Goal: Information Seeking & Learning: Find contact information

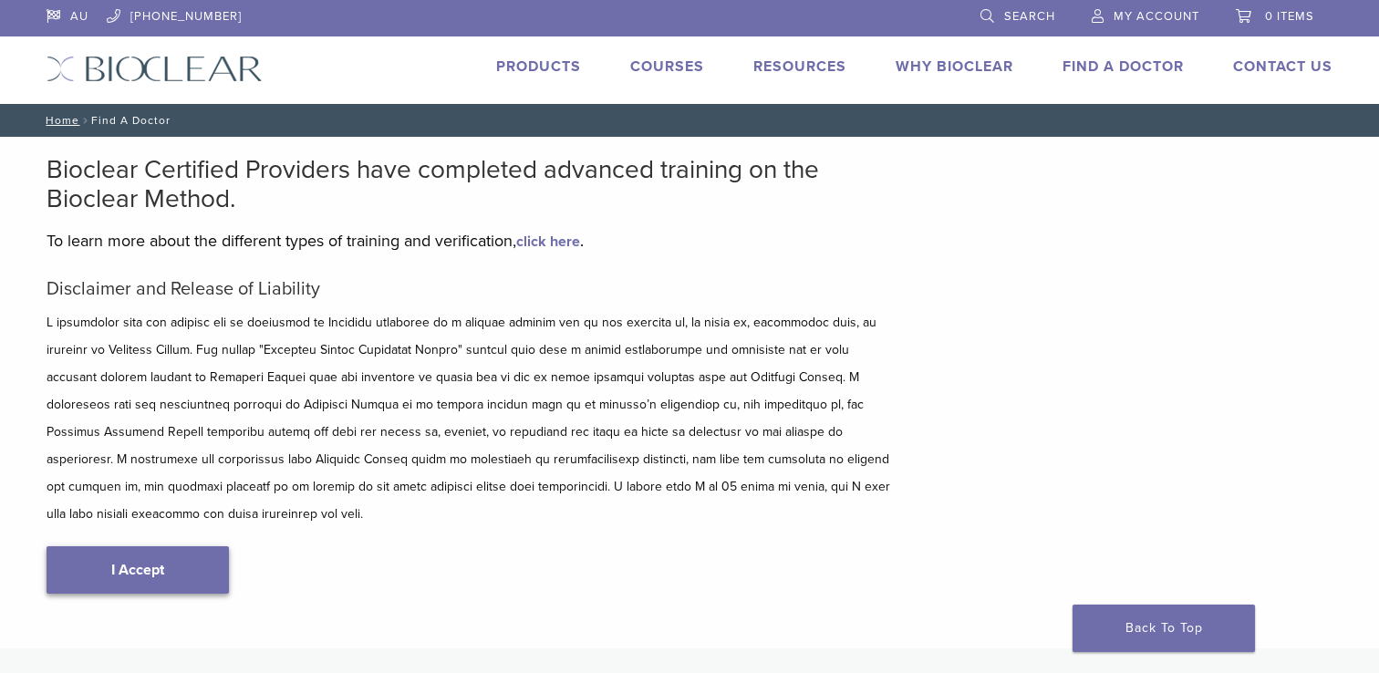
click at [169, 546] on link "I Accept" at bounding box center [138, 569] width 182 height 47
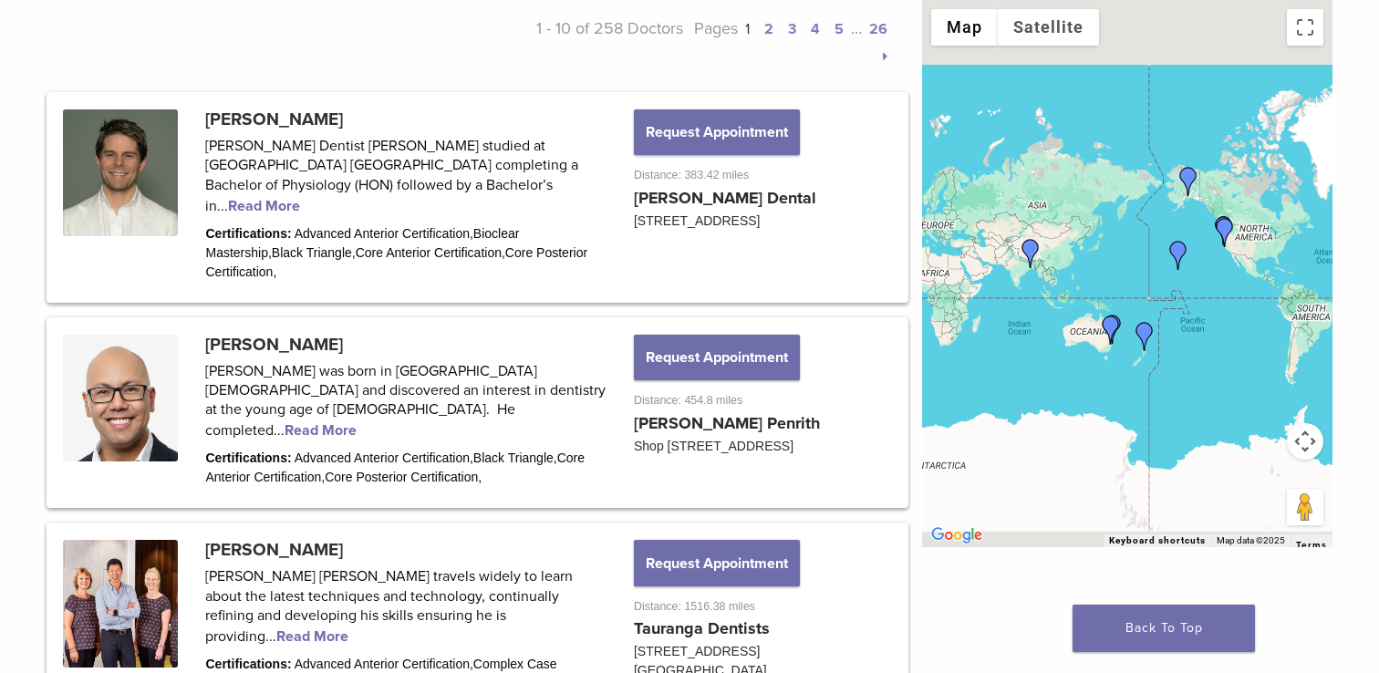
scroll to position [909, 0]
click at [737, 336] on button "Request Appointment" at bounding box center [717, 359] width 166 height 46
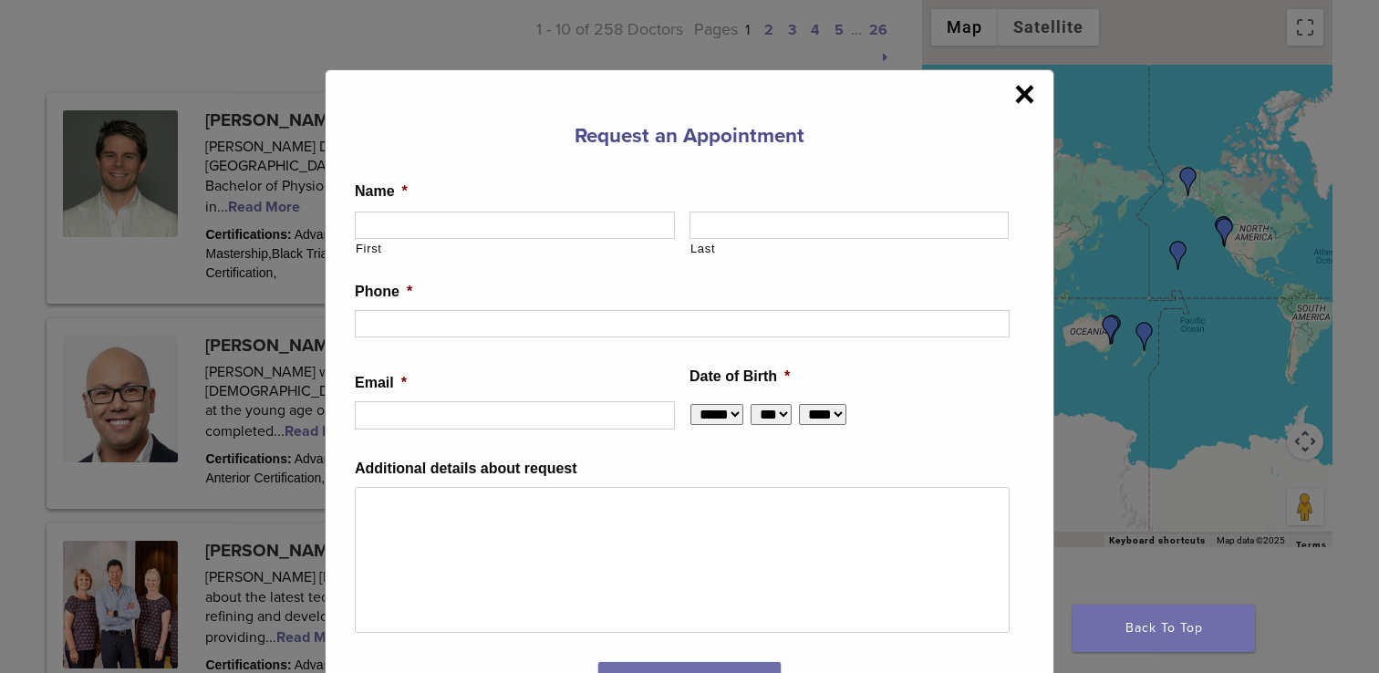
click at [1022, 92] on span "×" at bounding box center [1024, 94] width 21 height 36
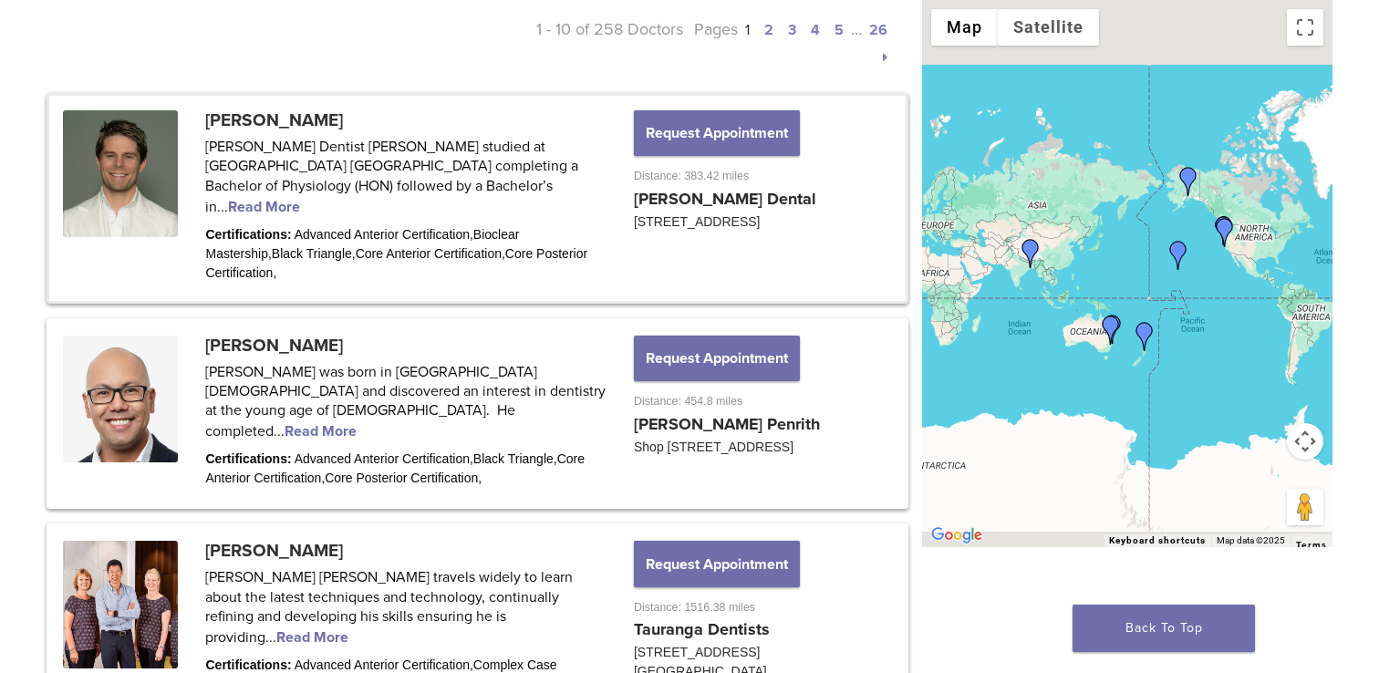
click at [142, 174] on link at bounding box center [477, 198] width 856 height 205
click at [423, 186] on link at bounding box center [477, 198] width 856 height 205
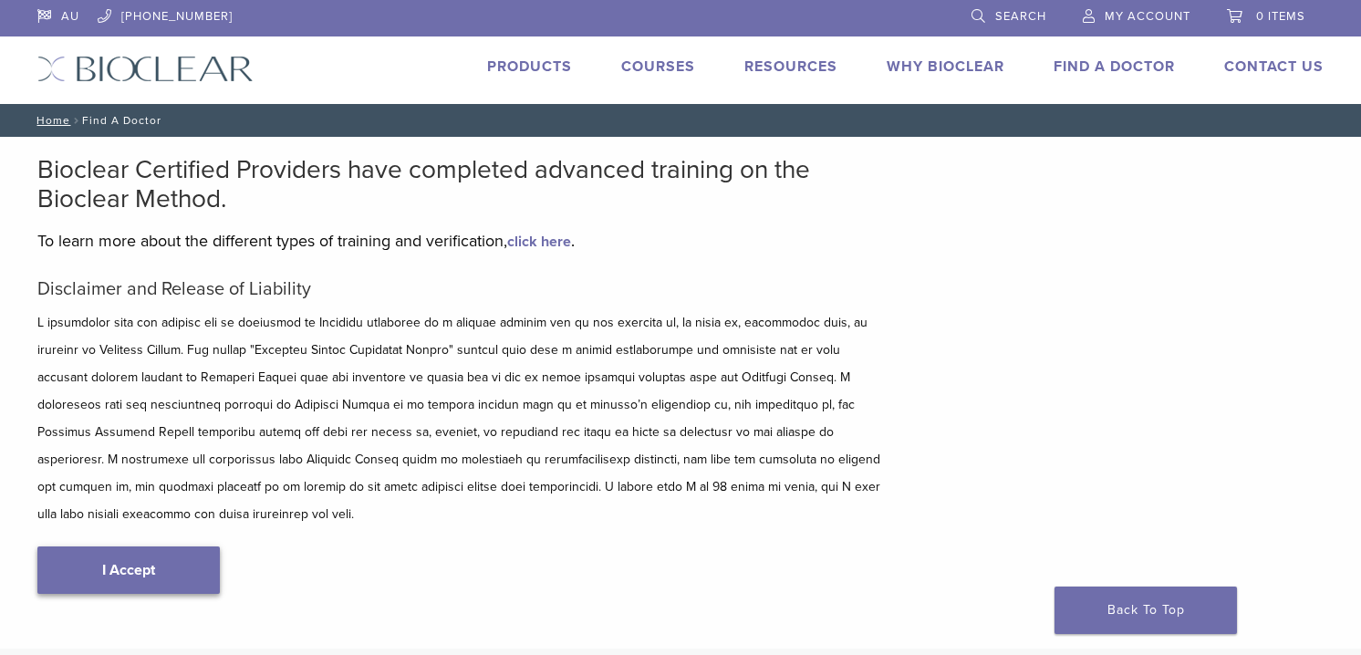
click at [154, 551] on link "I Accept" at bounding box center [128, 569] width 182 height 47
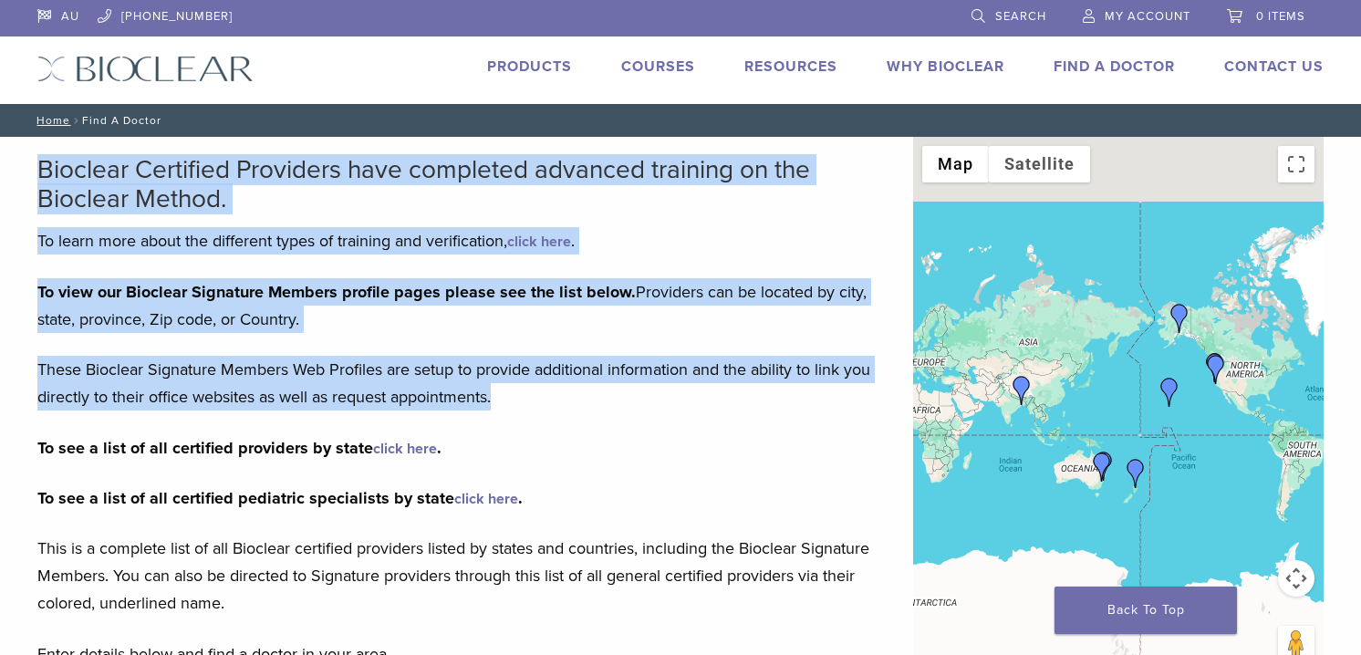
drag, startPoint x: 31, startPoint y: 173, endPoint x: 537, endPoint y: 394, distance: 552.3
copy div "Bioclear Certified Providers have completed advanced training on the Bioclear M…"
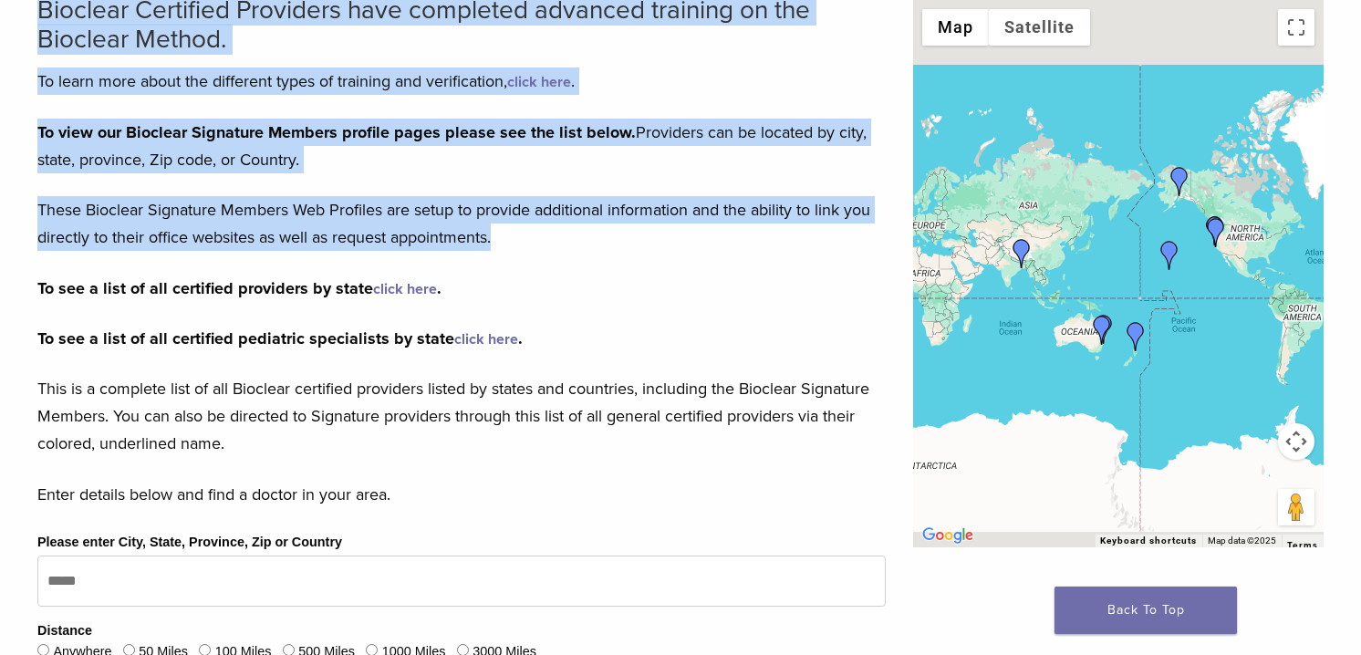
scroll to position [192, 0]
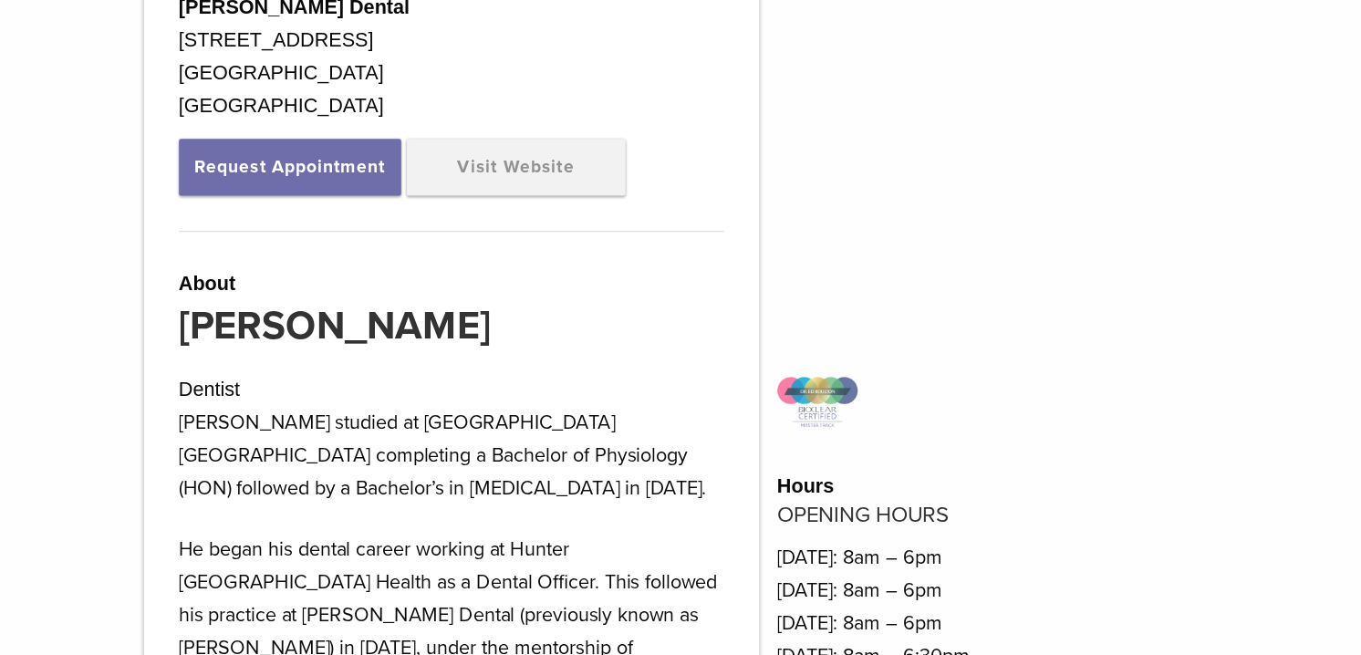
scroll to position [620, 0]
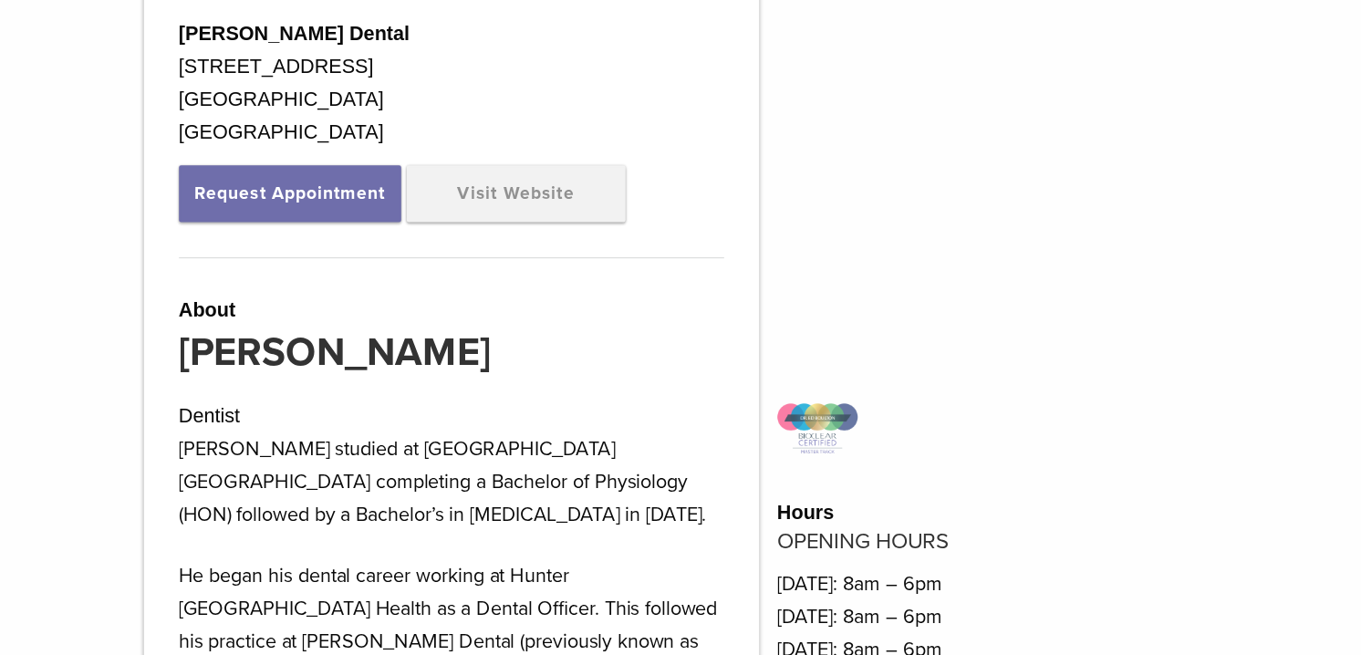
click at [271, 348] on div "Dentist" at bounding box center [497, 346] width 455 height 27
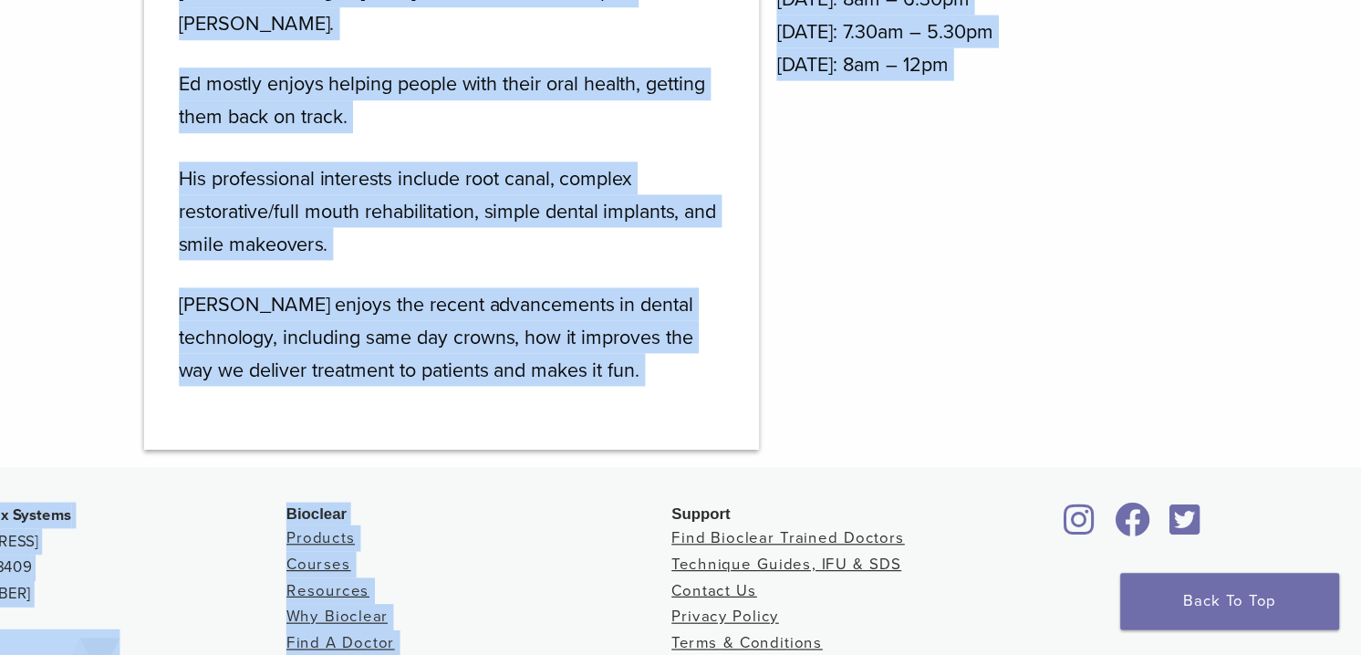
scroll to position [1332, 0]
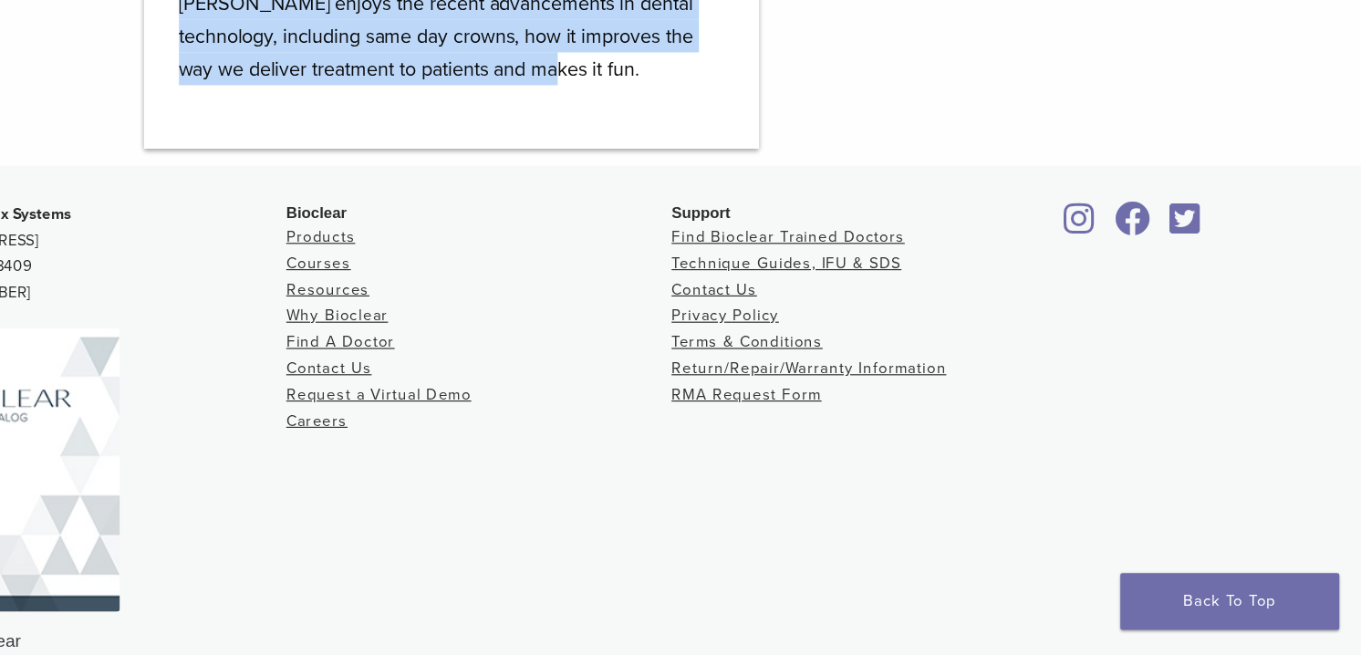
drag, startPoint x: 271, startPoint y: 370, endPoint x: 659, endPoint y: 140, distance: 451.1
copy div "Ed studied at Otago University New Zealand completing a Bachelor of Physiology …"
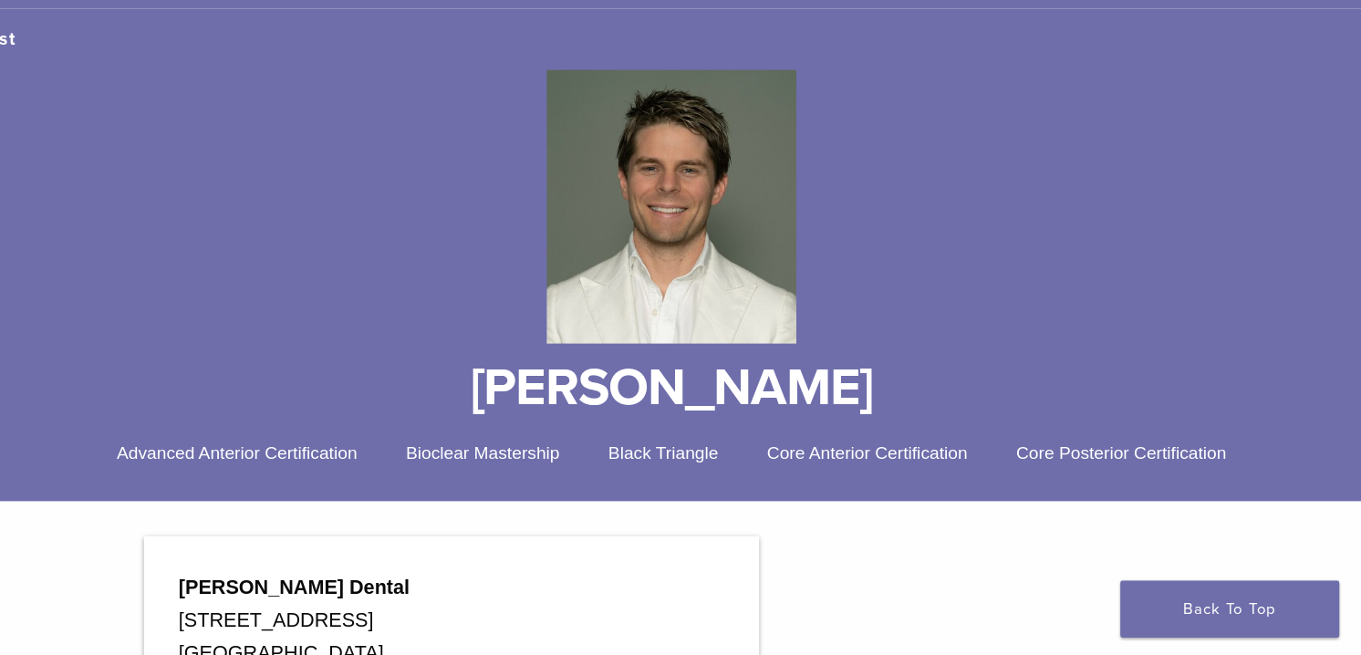
scroll to position [102, 0]
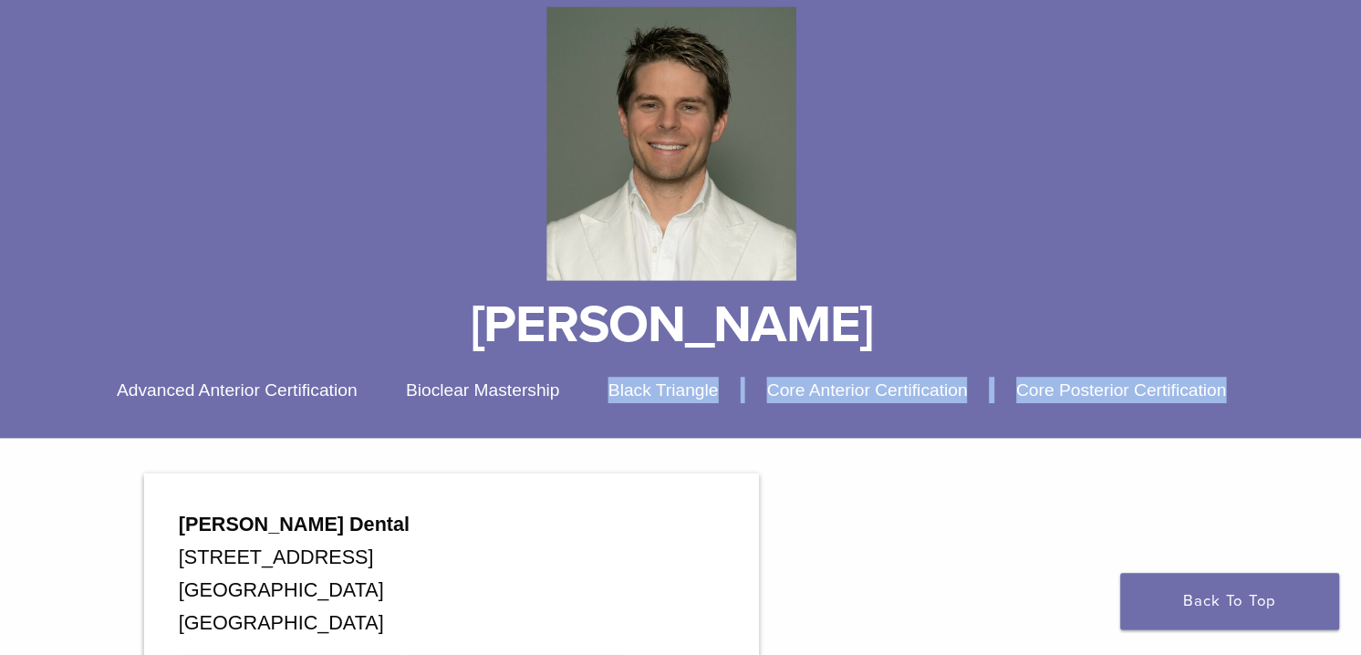
drag, startPoint x: 213, startPoint y: 431, endPoint x: 1132, endPoint y: 463, distance: 919.1
click at [1132, 463] on div "< Back to list Dr. Edward Boulton Advanced Anterior Certification Bioclear Mast…" at bounding box center [680, 269] width 1361 height 410
copy div "Black Triangle Core Anterior Certification Core Posterior Certification"
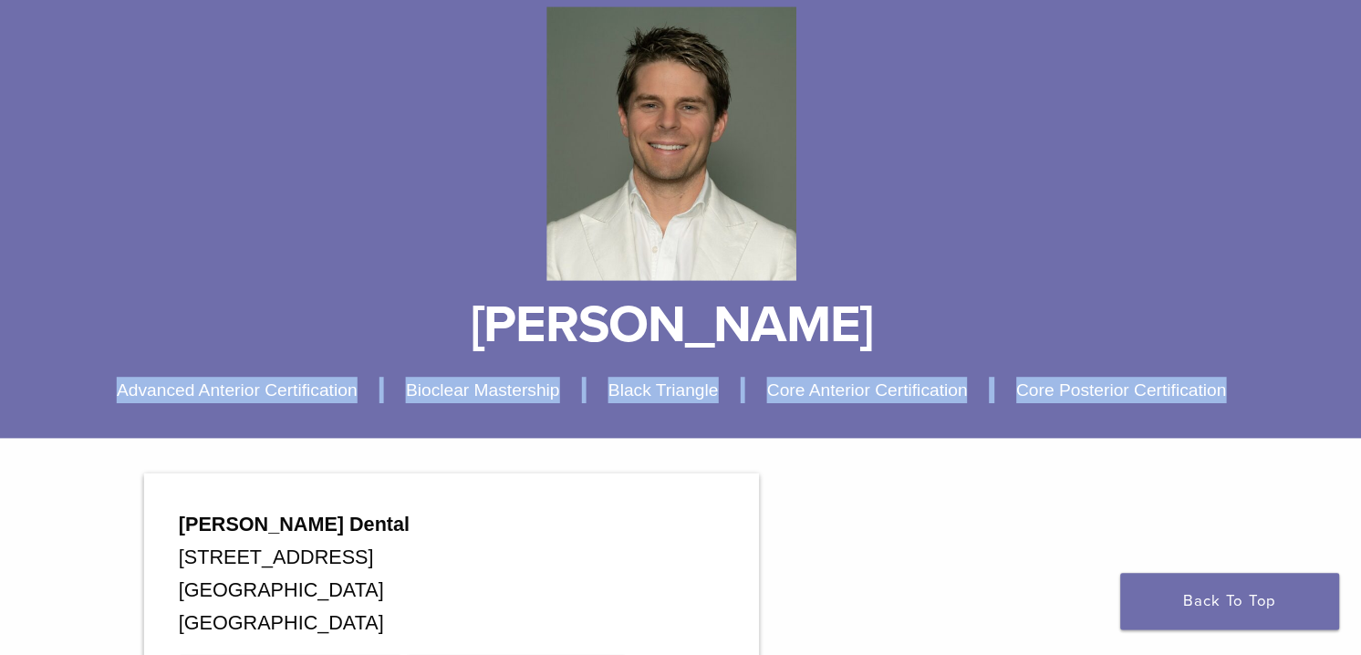
drag, startPoint x: 208, startPoint y: 436, endPoint x: 1162, endPoint y: 432, distance: 954.1
click at [1162, 432] on div "Advanced Anterior Certification Bioclear Mastership Black Triangle Core Anterio…" at bounding box center [680, 434] width 1286 height 22
copy div "Advanced Anterior Certification Bioclear Mastership Black Triangle Core Anterio…"
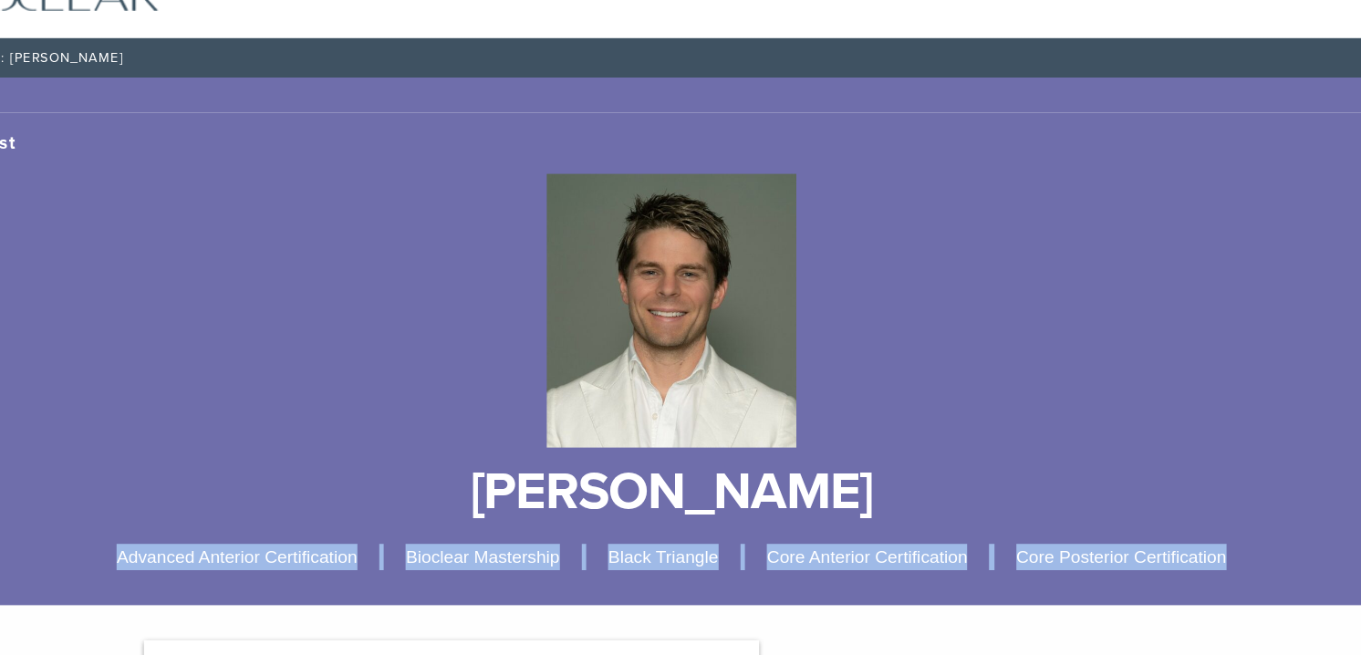
scroll to position [71, 0]
